Goal: Information Seeking & Learning: Learn about a topic

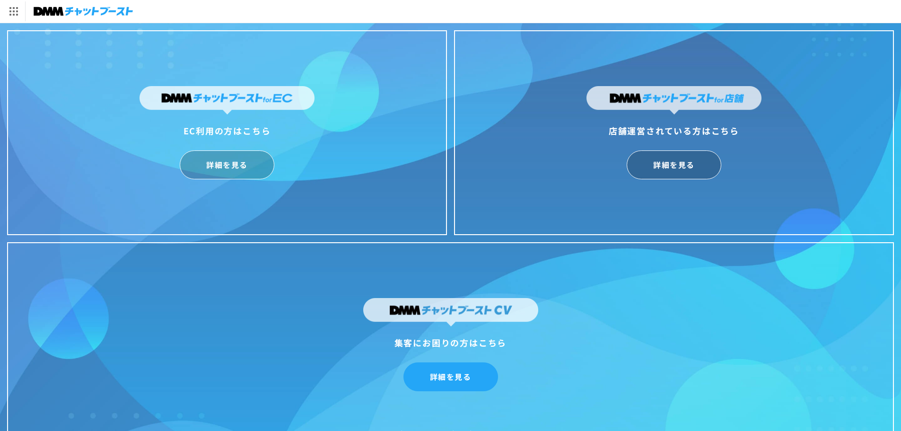
click at [429, 382] on link "詳細を見る" at bounding box center [451, 376] width 95 height 29
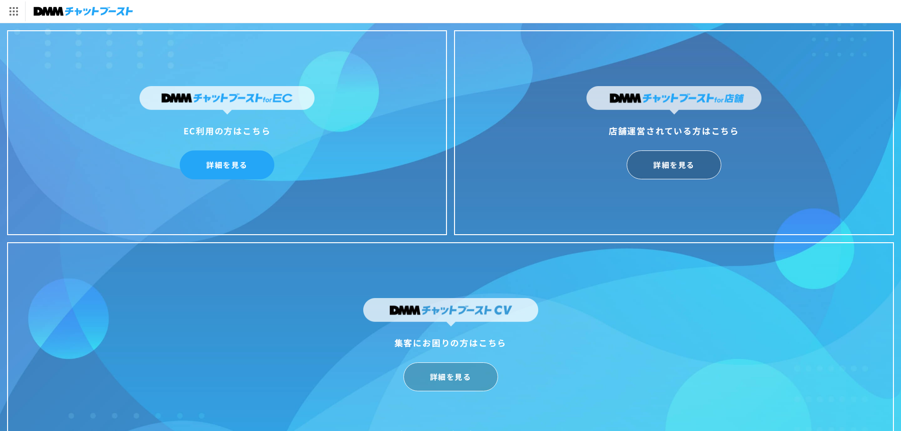
click at [217, 156] on link "詳細を見る" at bounding box center [227, 164] width 95 height 29
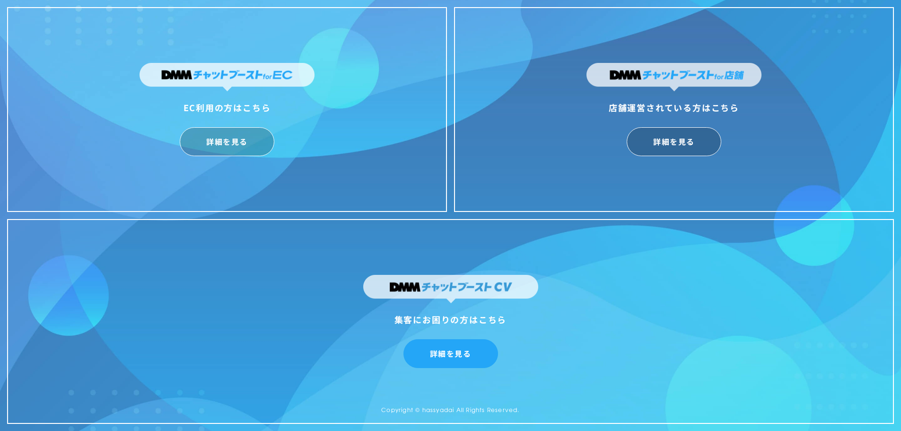
click at [456, 351] on link "詳細を見る" at bounding box center [451, 353] width 95 height 29
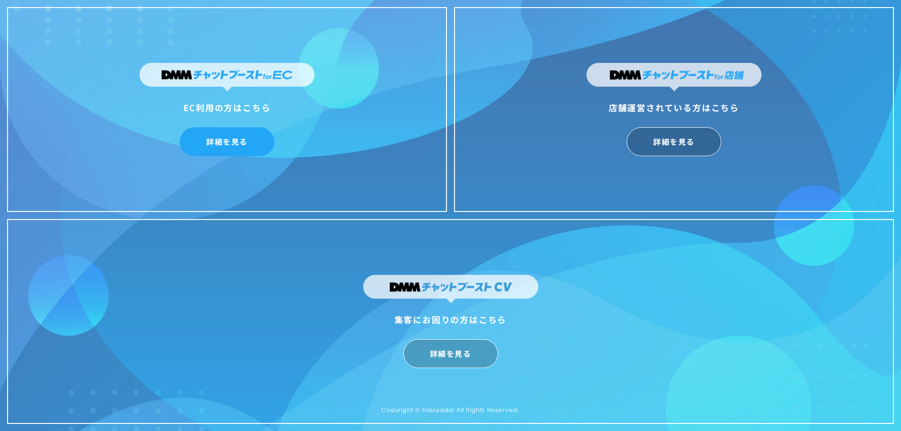
click at [222, 137] on link "詳細を見る" at bounding box center [227, 141] width 95 height 29
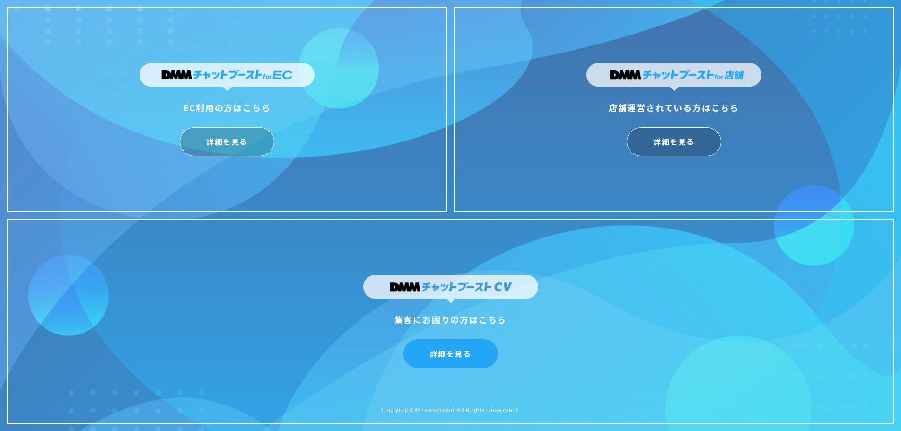
click at [457, 352] on link "詳細を見る" at bounding box center [451, 353] width 95 height 29
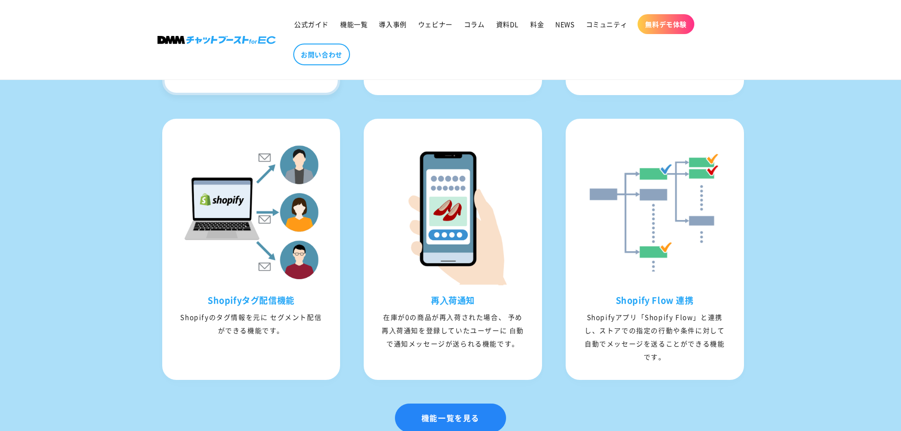
scroll to position [1230, 0]
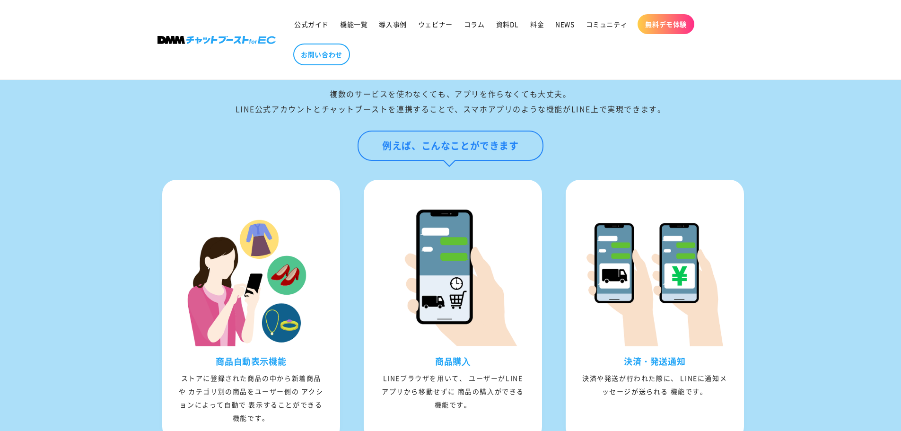
scroll to position [804, 0]
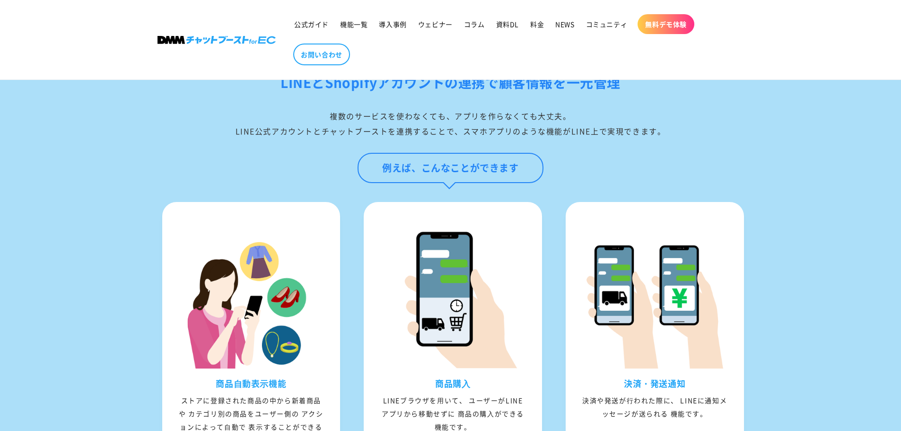
drag, startPoint x: 0, startPoint y: 0, endPoint x: 450, endPoint y: 176, distance: 482.9
click at [448, 176] on div "LINEとShopifyアカウントの連携で顧客情報を[PERSON_NAME]管理 複数のサービスを使わなくても、アプリを作らなくても大丈夫。 LINE公式ア…" at bounding box center [451, 136] width 634 height 131
click at [558, 139] on div "複数のサービスを使わなくても、アプリを作らなくても大丈夫。 LINE公式アカウントとチャットブーストを連携することで、スマホアプリのような機能がLINE上で実…" at bounding box center [451, 123] width 587 height 30
drag, startPoint x: 558, startPoint y: 147, endPoint x: 241, endPoint y: 149, distance: 317.0
click at [241, 139] on div "複数のサービスを使わなくても、アプリを作らなくても大丈夫。 LINE公式アカウントとチャットブーストを連携することで、スマホアプリのような機能がLINE上で実…" at bounding box center [451, 123] width 587 height 30
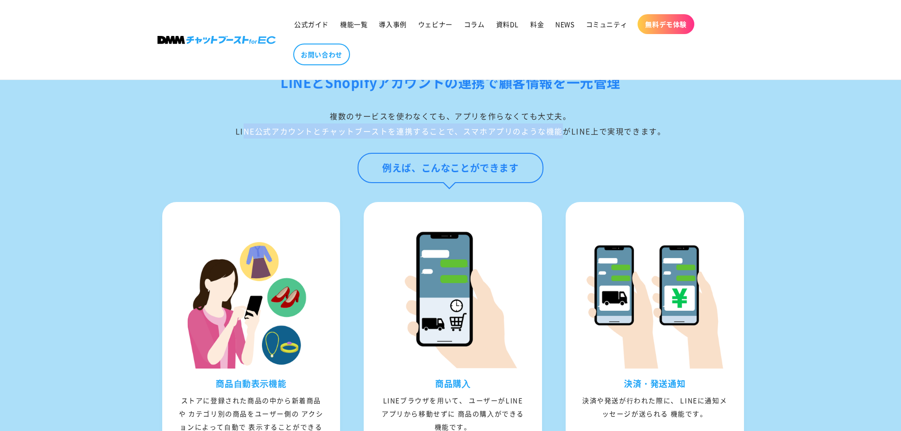
click at [241, 139] on div "複数のサービスを使わなくても、アプリを作らなくても大丈夫。 LINE公式アカウントとチャットブーストを連携することで、スマホアプリのような機能がLINE上で実…" at bounding box center [451, 123] width 587 height 30
drag, startPoint x: 241, startPoint y: 149, endPoint x: 621, endPoint y: 149, distance: 379.9
click at [621, 139] on div "複数のサービスを使わなくても、アプリを作らなくても大丈夫。 LINE公式アカウントとチャットブーストを連携することで、スマホアプリのような機能がLINE上で実…" at bounding box center [451, 123] width 587 height 30
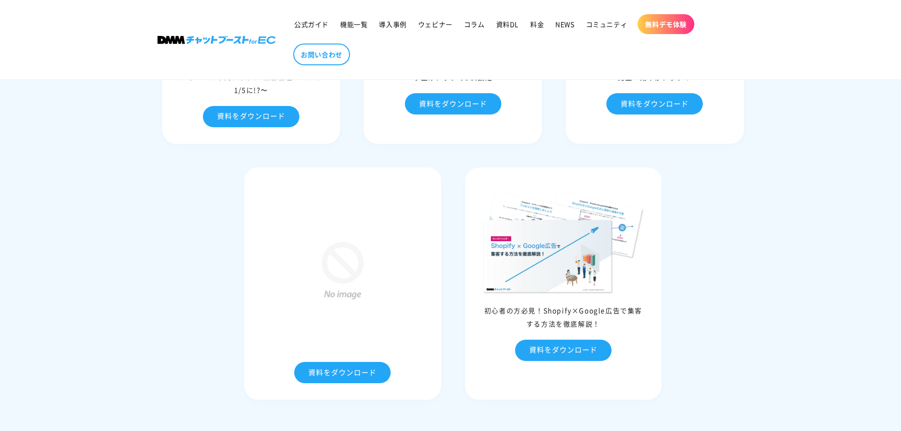
scroll to position [4494, 0]
